Goal: Transaction & Acquisition: Purchase product/service

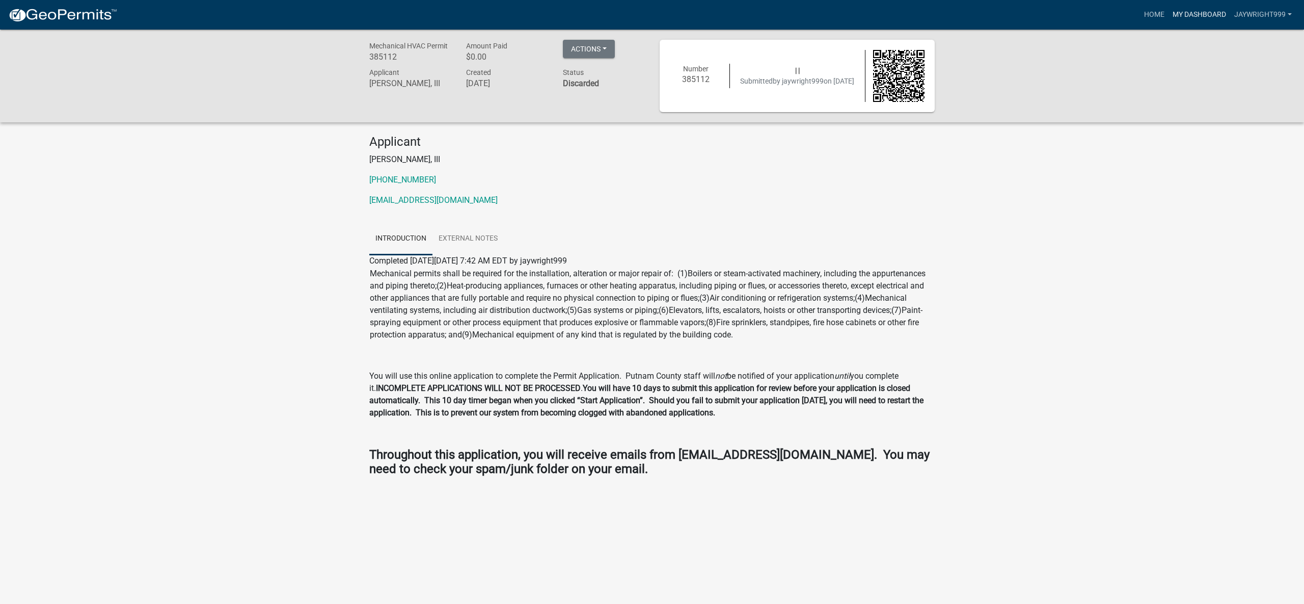
click at [1193, 15] on link "My Dashboard" at bounding box center [1199, 14] width 62 height 19
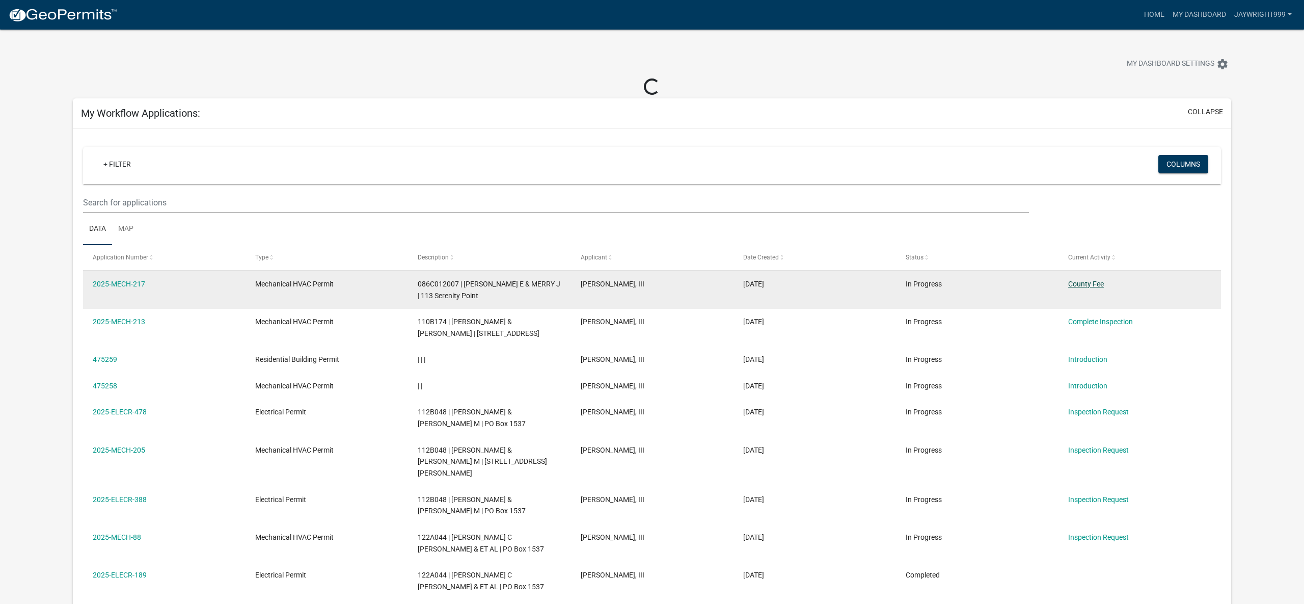
click at [1093, 283] on link "County Fee" at bounding box center [1086, 284] width 36 height 8
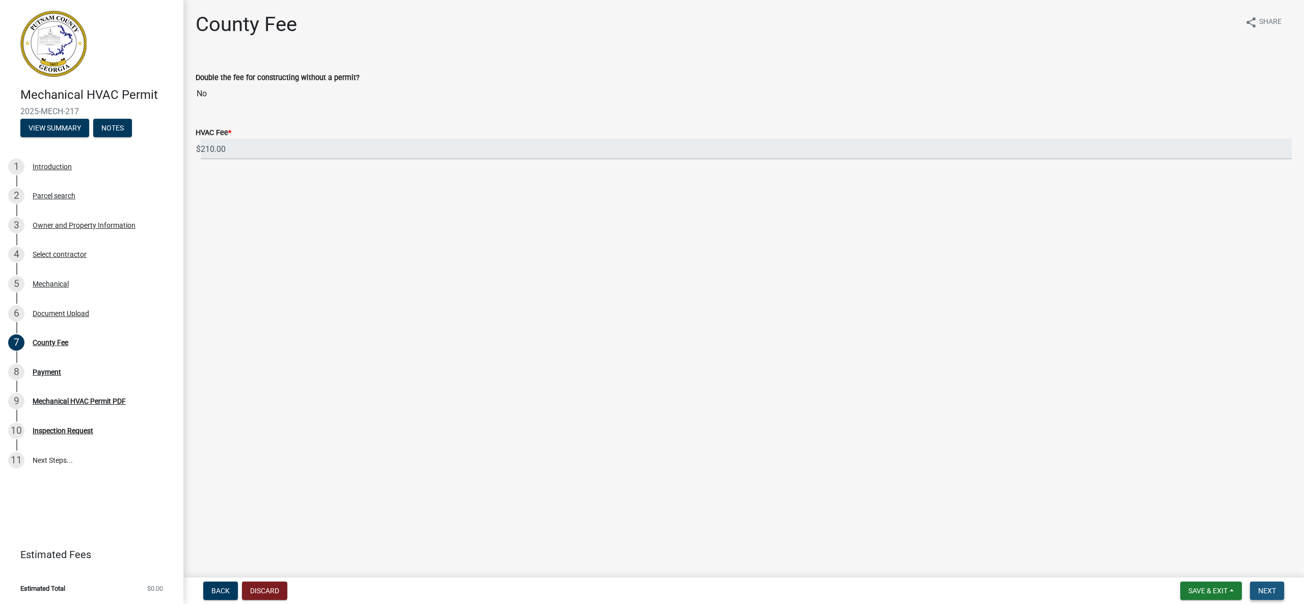
click at [1264, 592] on span "Next" at bounding box center [1267, 590] width 18 height 8
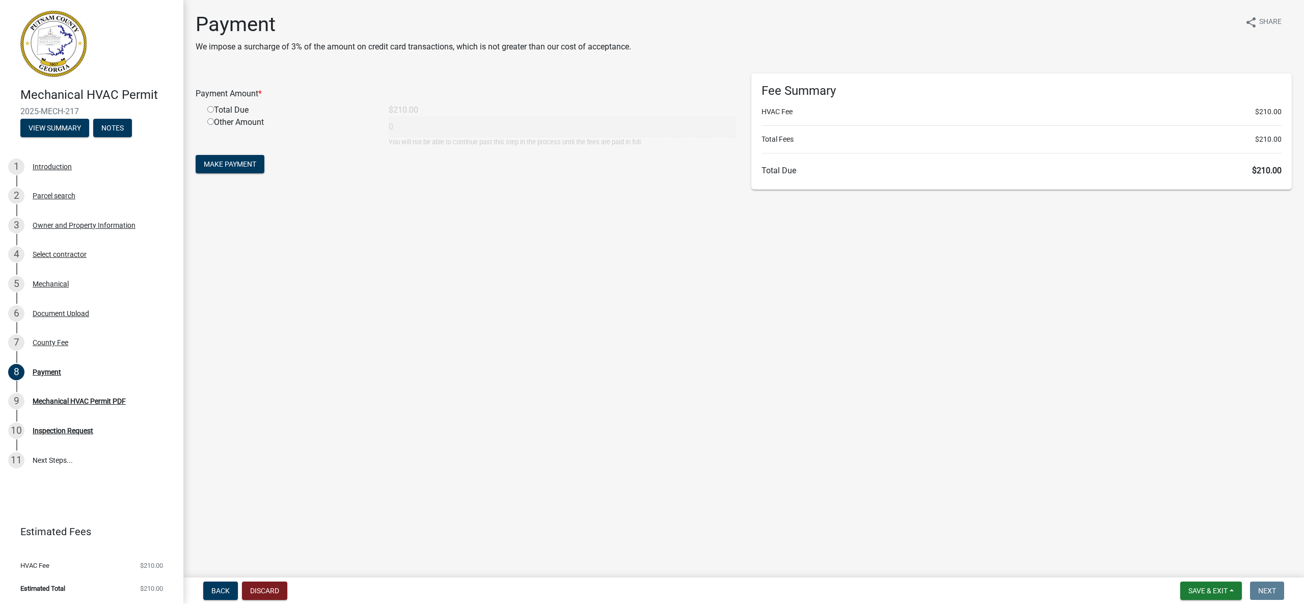
click at [210, 110] on input "radio" at bounding box center [210, 109] width 7 height 7
radio input "true"
type input "210"
click at [233, 162] on span "Make Payment" at bounding box center [230, 164] width 52 height 8
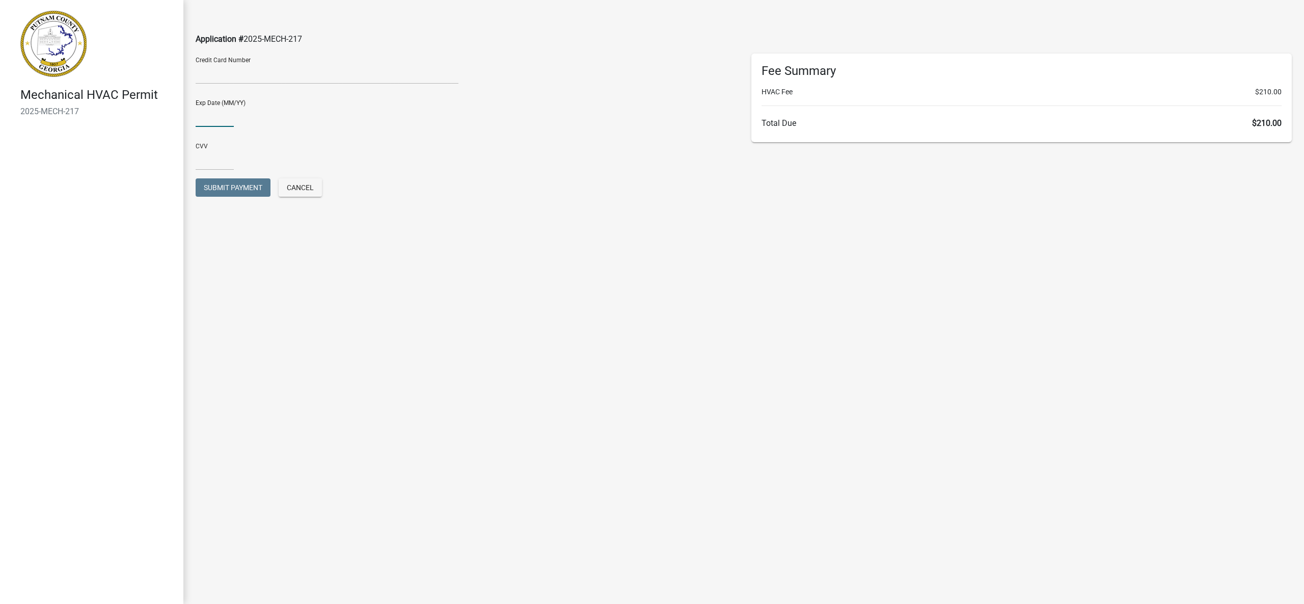
type input "06/26"
click at [223, 160] on input "text" at bounding box center [215, 159] width 38 height 21
type input "0392"
click at [237, 183] on span "Submit Payment" at bounding box center [233, 187] width 59 height 8
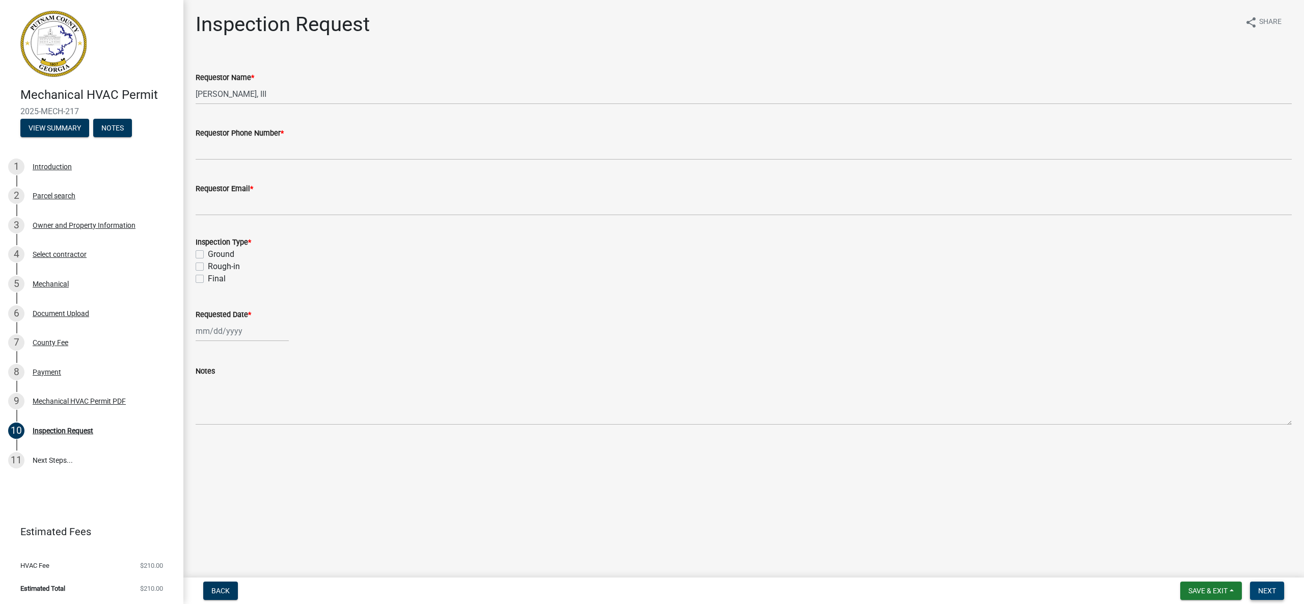
click at [1260, 590] on span "Next" at bounding box center [1267, 590] width 18 height 8
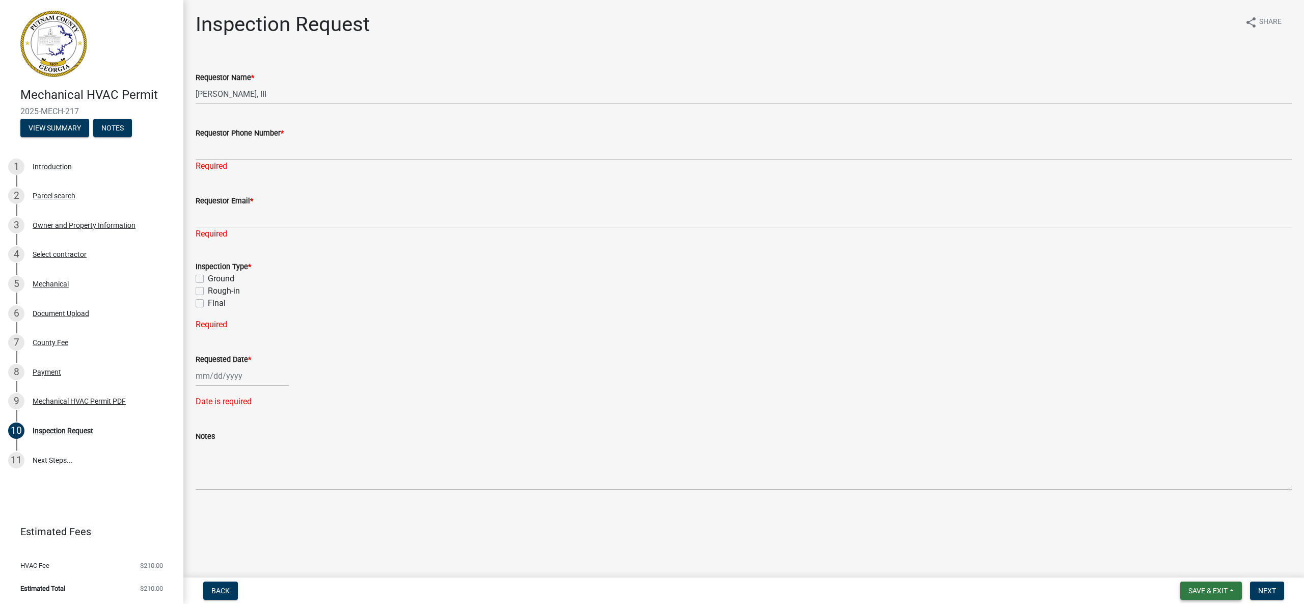
click at [1214, 587] on span "Save & Exit" at bounding box center [1207, 590] width 39 height 8
click at [1188, 564] on button "Save & Exit" at bounding box center [1200, 564] width 81 height 24
